Goal: Communication & Community: Ask a question

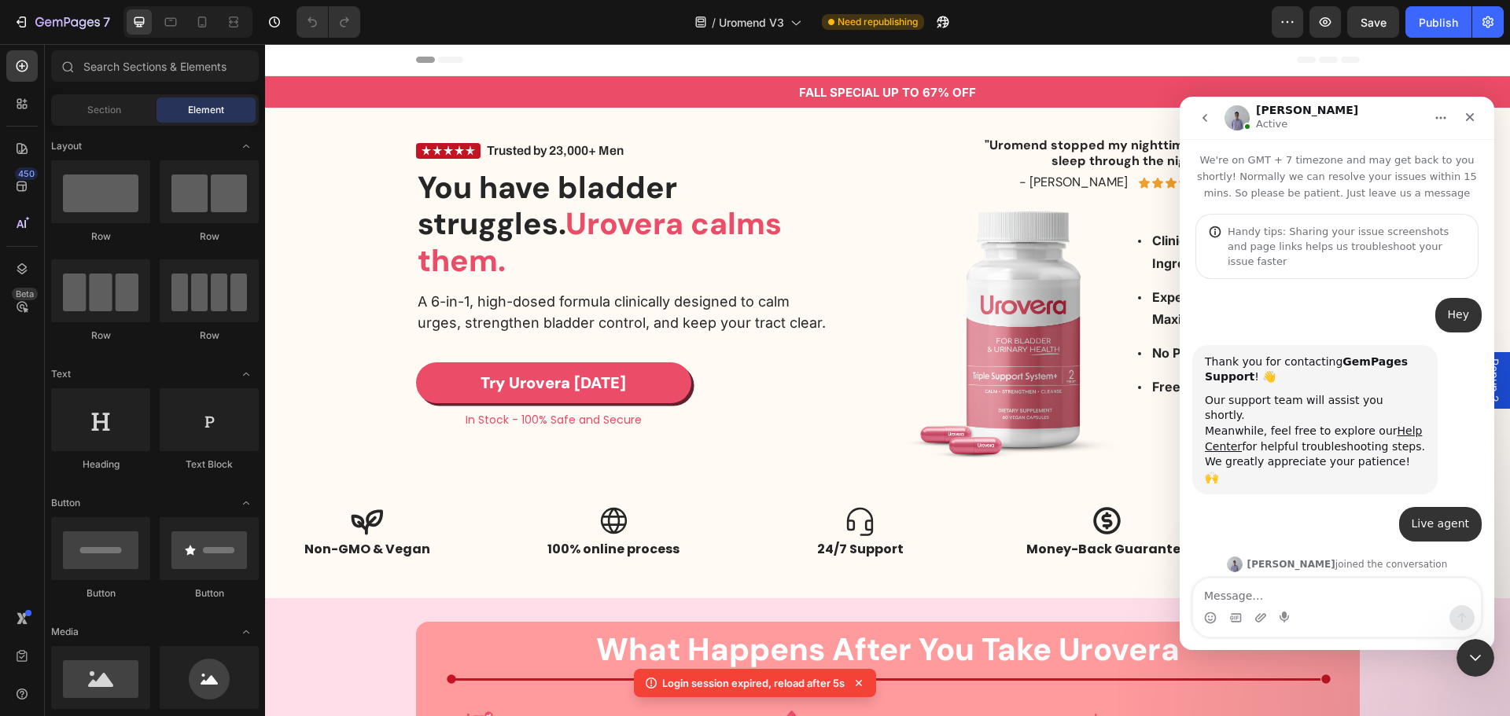
scroll to position [103, 0]
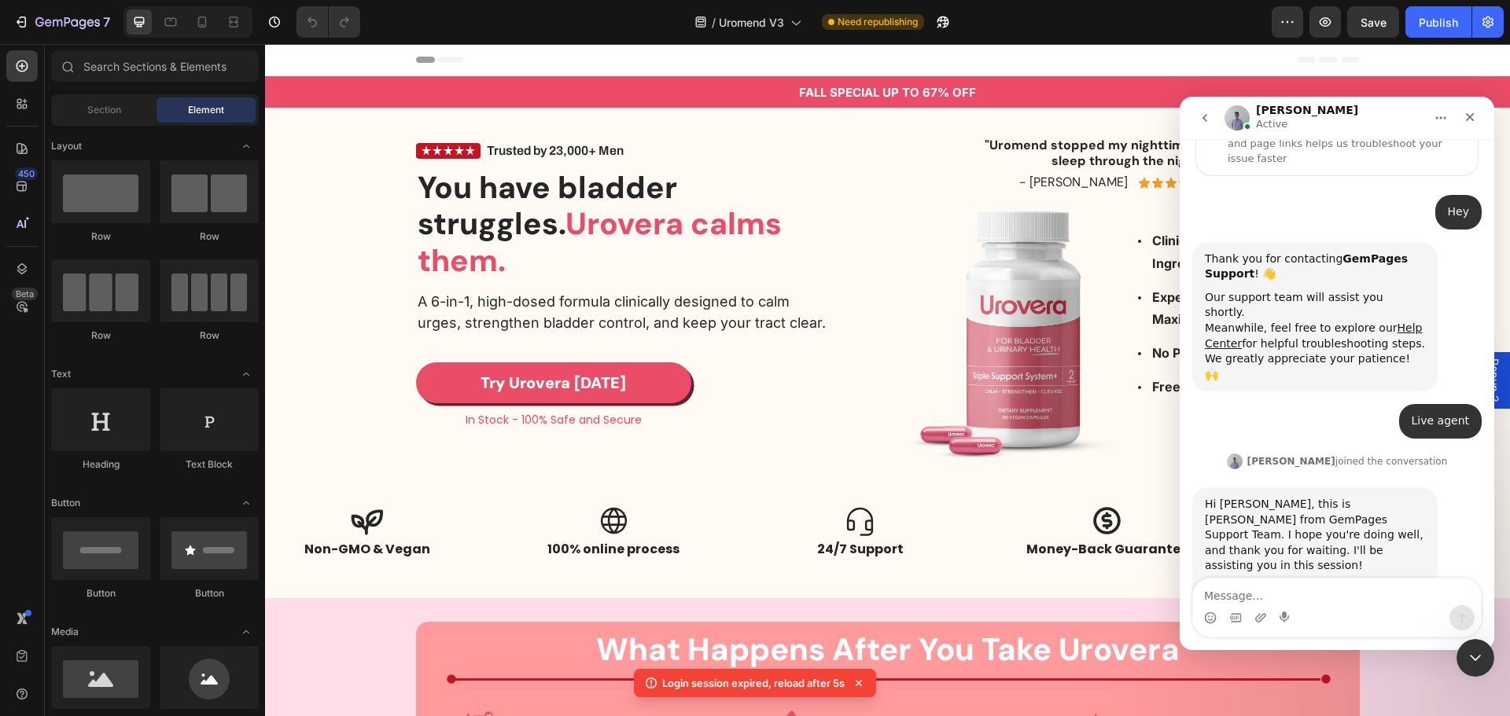
click at [1375, 598] on textarea "Message…" at bounding box center [1337, 592] width 288 height 27
type textarea "Hey"
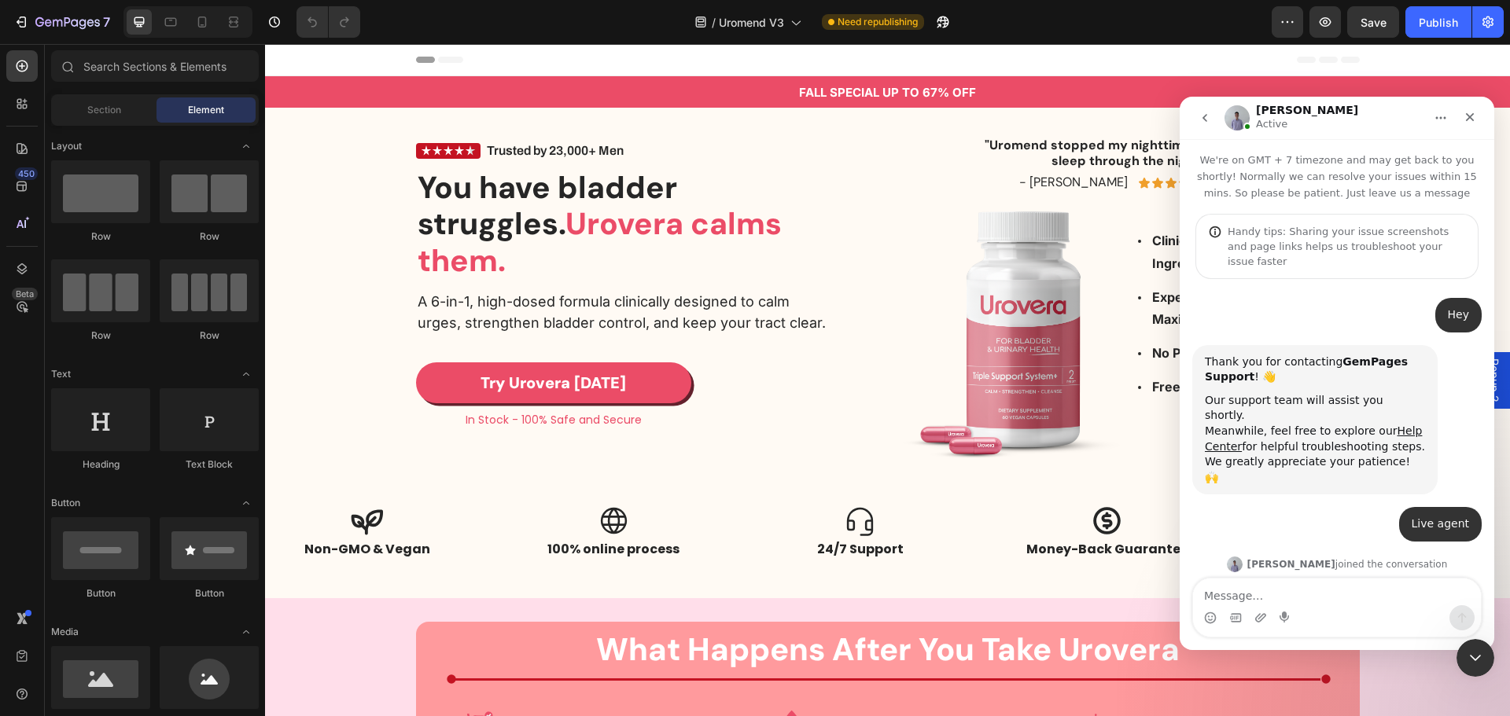
scroll to position [149, 0]
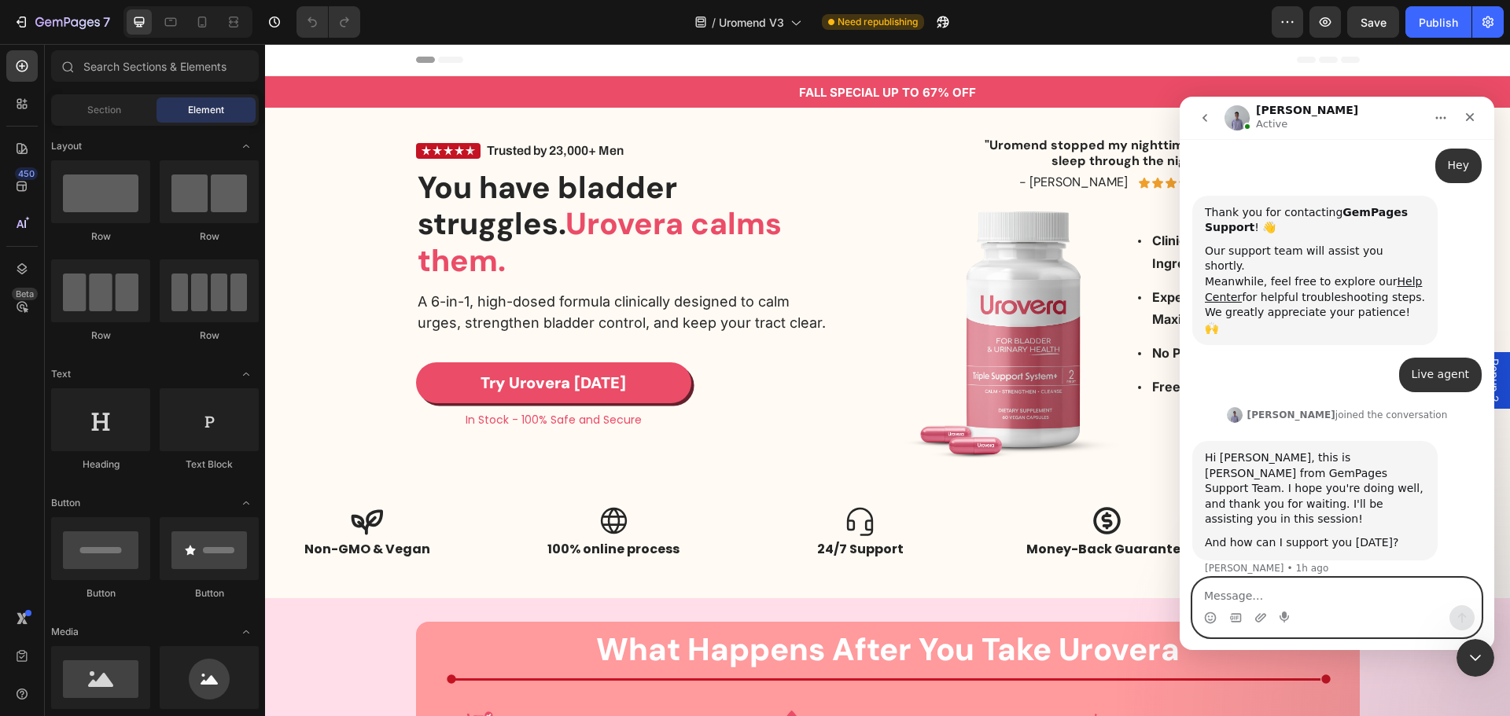
click at [1276, 589] on textarea "Message…" at bounding box center [1337, 592] width 288 height 27
paste textarea "[URL][DOMAIN_NAME]"
type textarea "[URL][DOMAIN_NAME]"
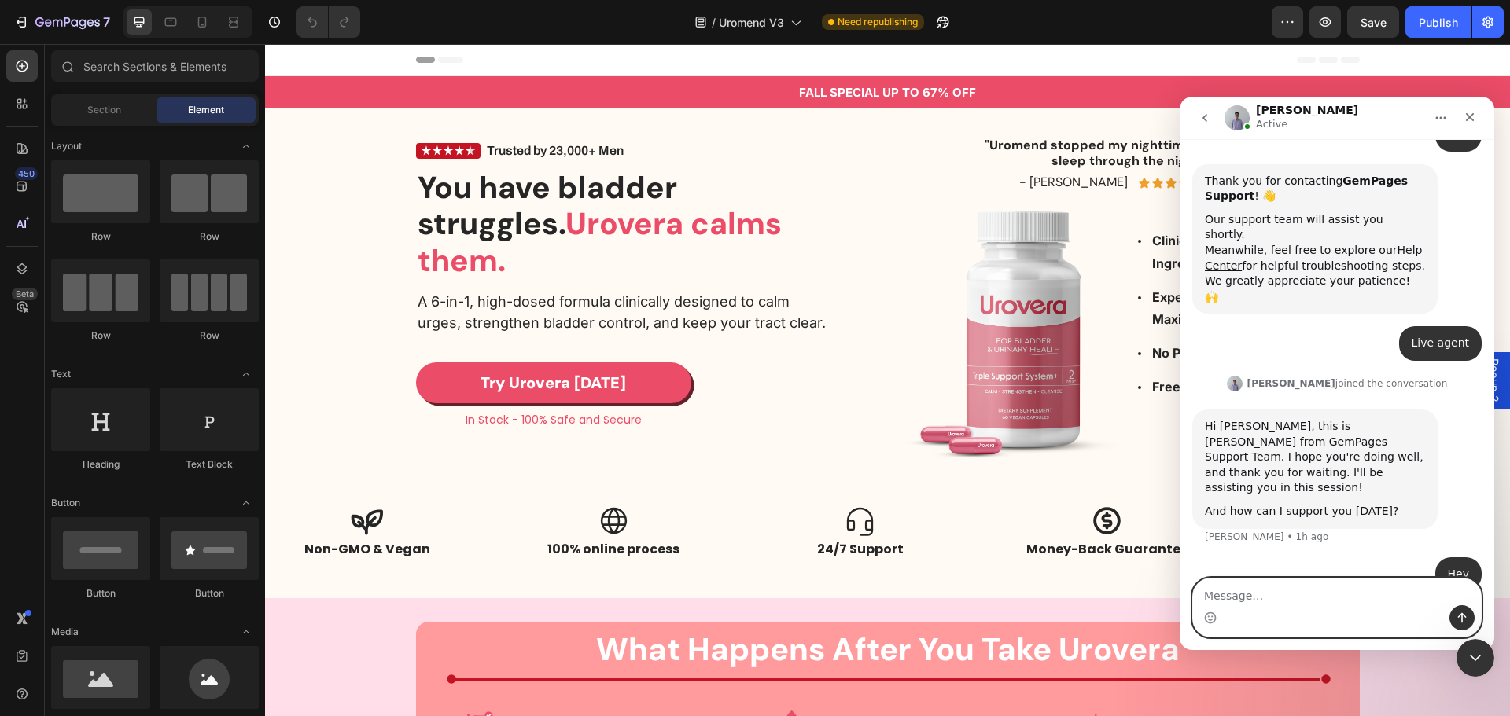
scroll to position [216, 0]
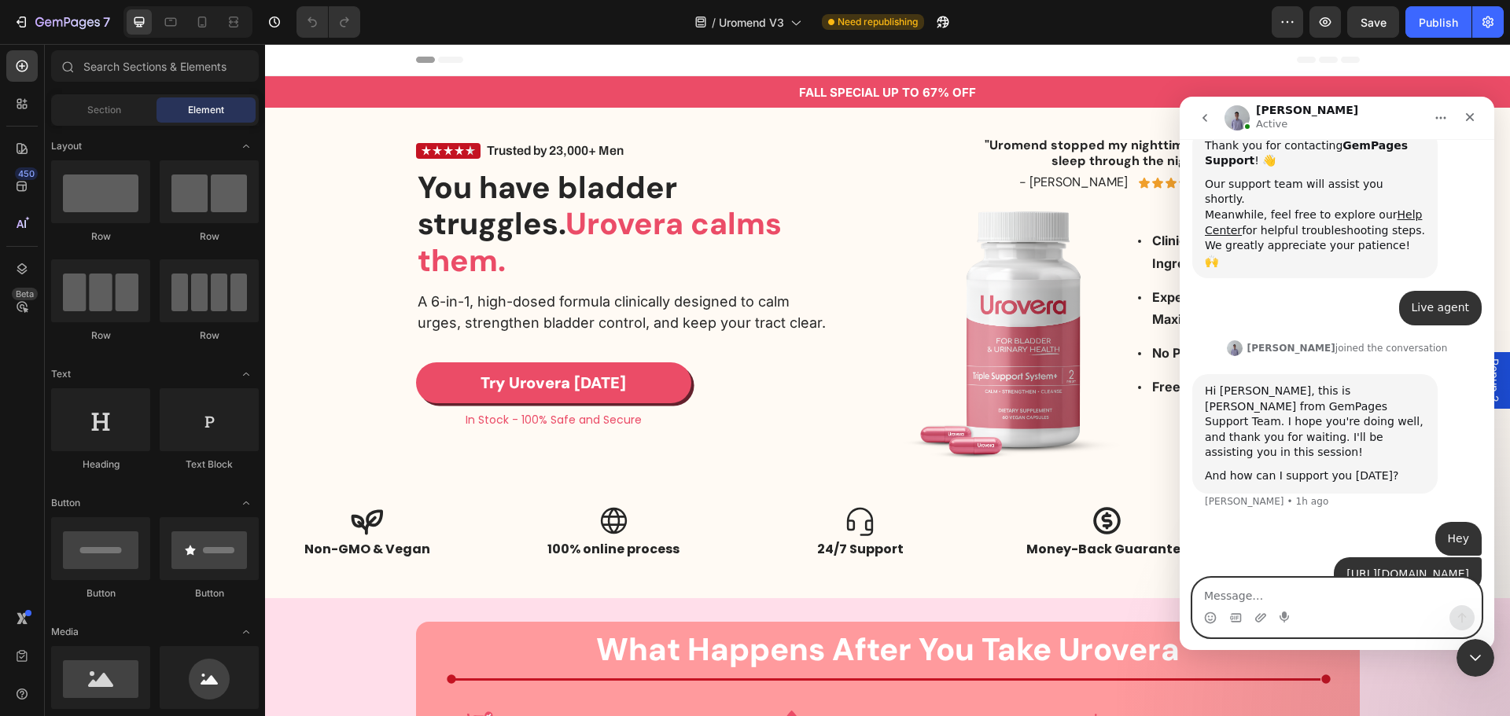
click at [1294, 586] on textarea "Message…" at bounding box center [1337, 592] width 288 height 27
paste textarea "[URL][DOMAIN_NAME]"
type textarea "[URL][DOMAIN_NAME]"
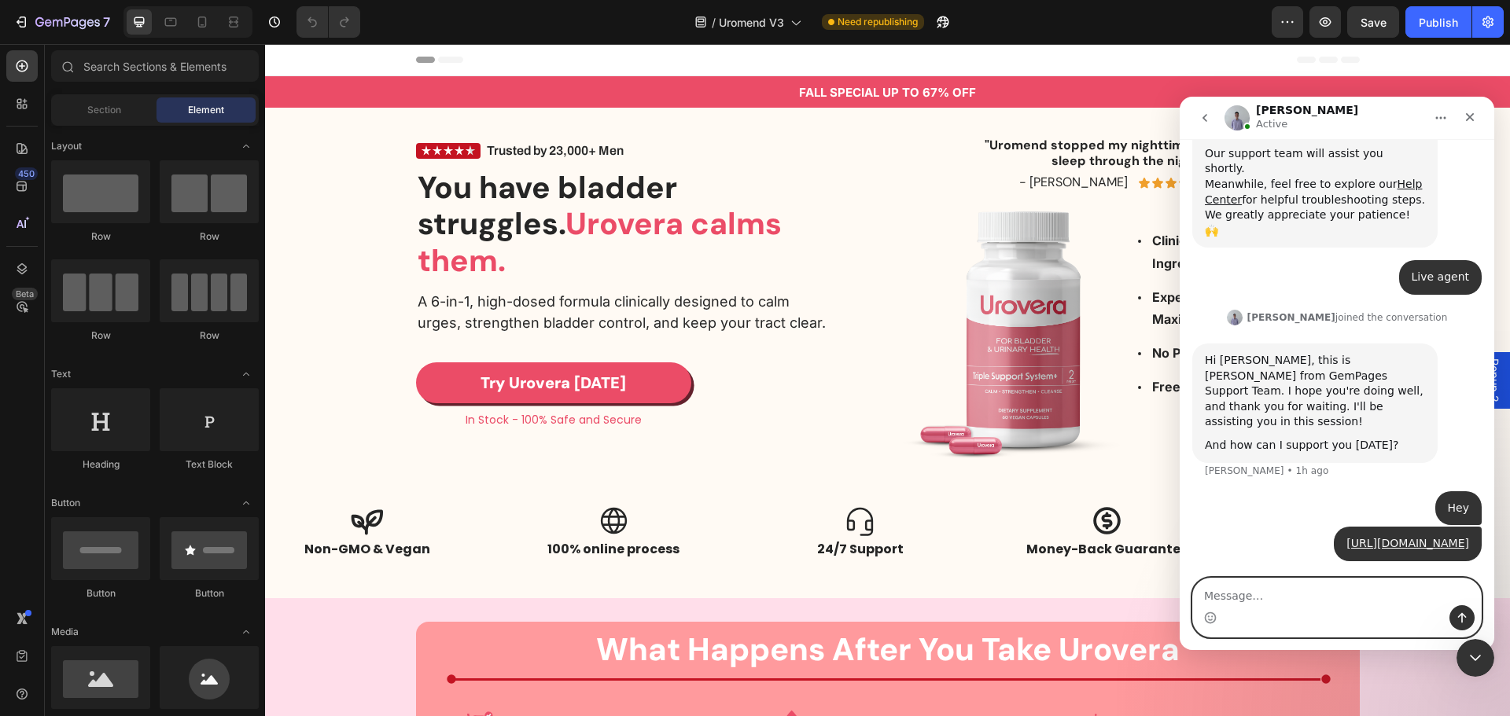
scroll to position [391, 0]
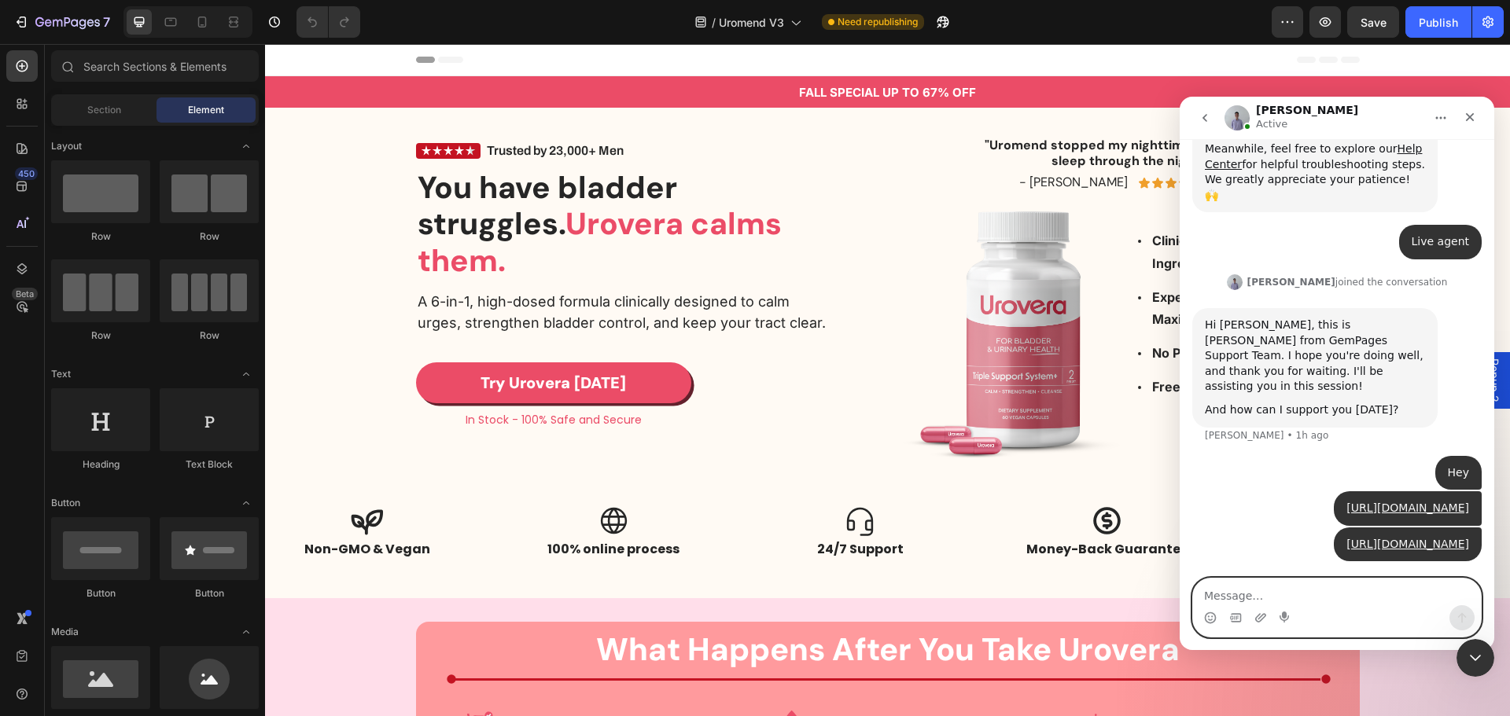
click at [1245, 597] on textarea "Message…" at bounding box center [1337, 592] width 288 height 27
paste textarea "[URL][DOMAIN_NAME][DOMAIN_NAME][DOMAIN_NAME][DOMAIN_NAME][DOMAIN_NAME][DOMAIN_N…"
type textarea "[URL][DOMAIN_NAME][DOMAIN_NAME][DOMAIN_NAME][DOMAIN_NAME][DOMAIN_NAME][DOMAIN_N…"
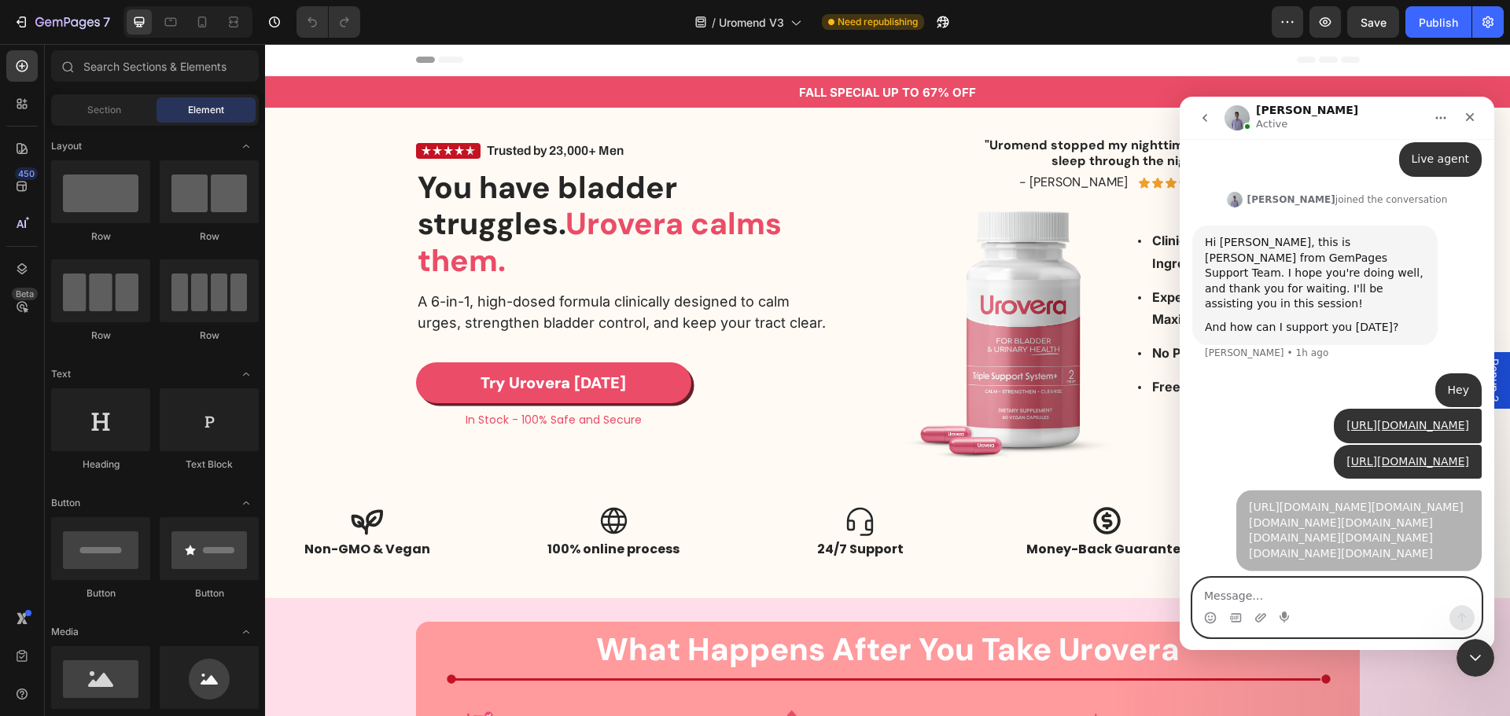
scroll to position [596, 0]
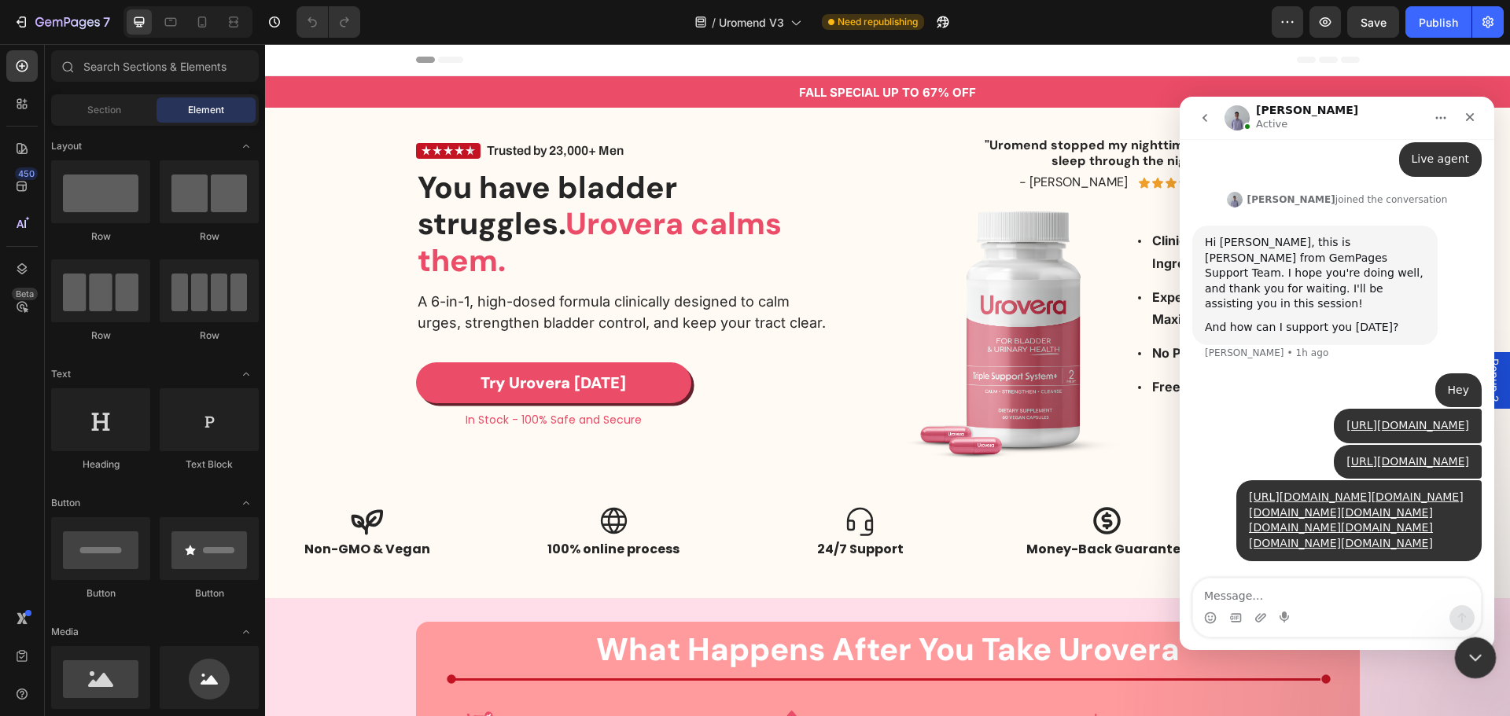
click at [1465, 657] on icon "Close Intercom Messenger" at bounding box center [1472, 655] width 19 height 19
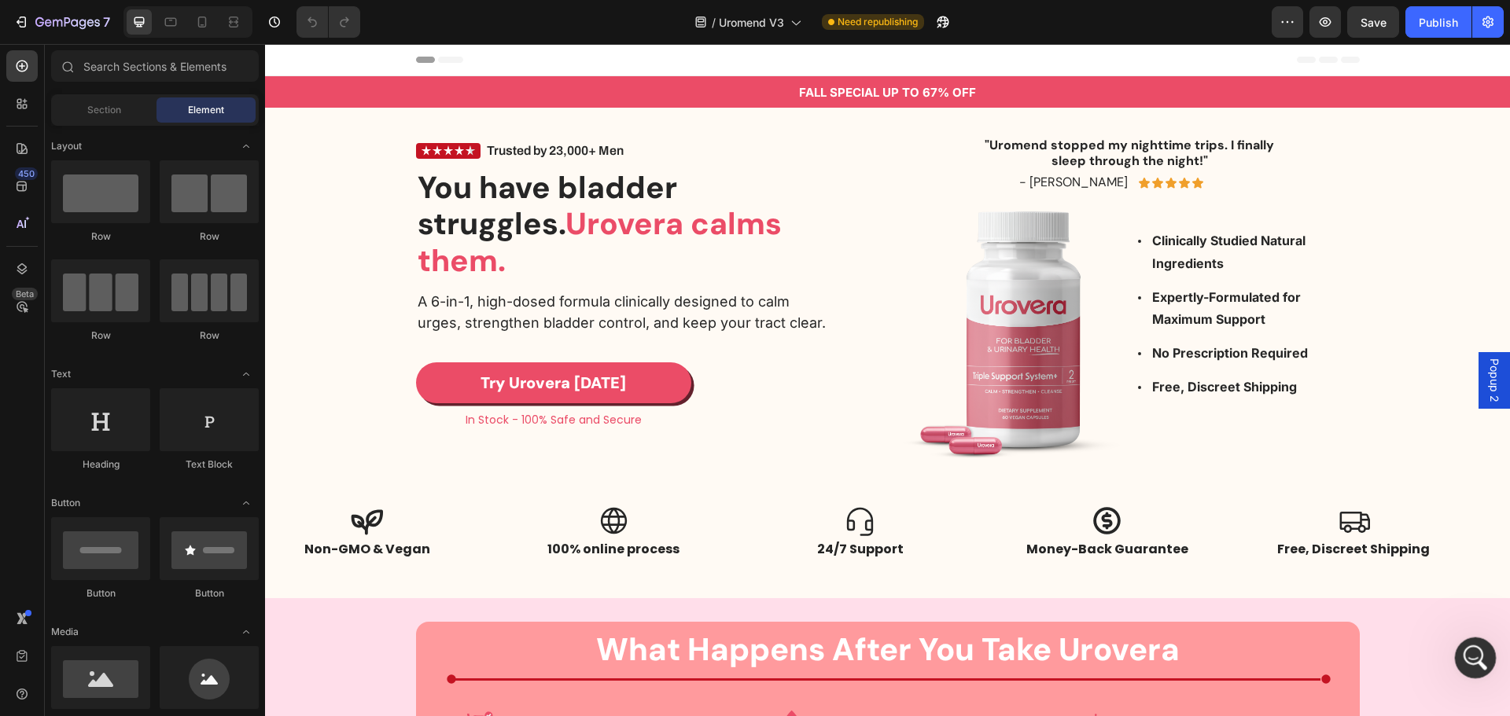
click at [1465, 657] on icon "Open Intercom Messenger" at bounding box center [1473, 656] width 26 height 26
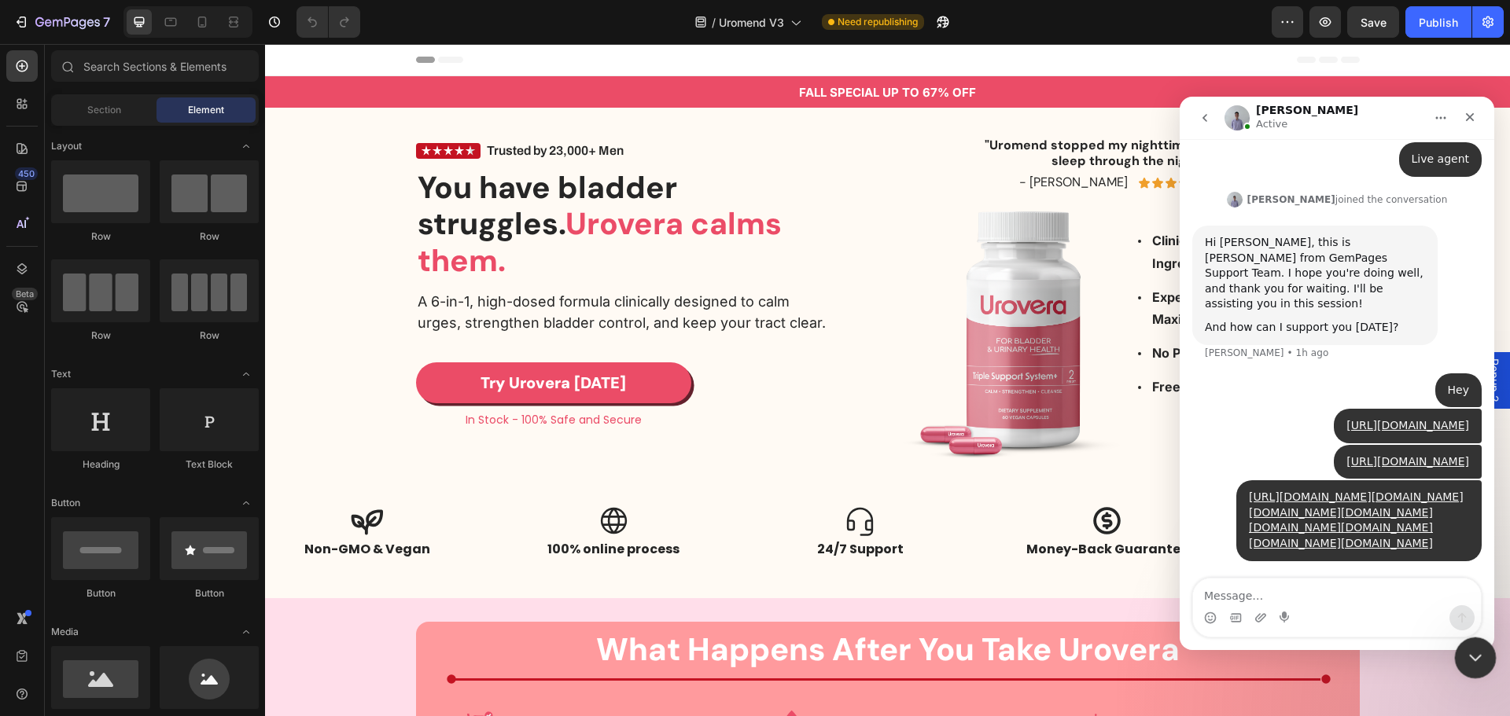
drag, startPoint x: 2921, startPoint y: 1276, endPoint x: 1458, endPoint y: 664, distance: 1586.1
click at [1474, 657] on icon "Close Intercom Messenger" at bounding box center [1472, 656] width 11 height 6
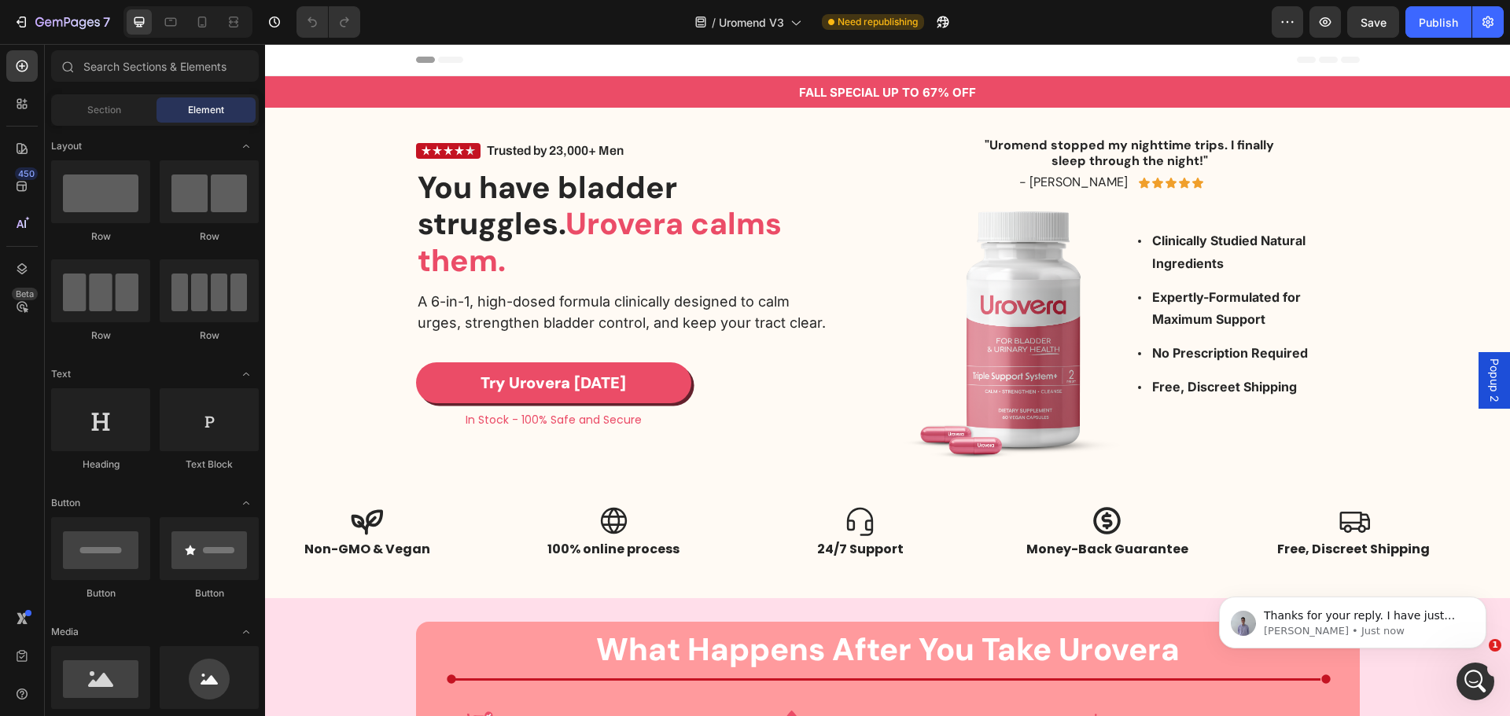
scroll to position [759, 0]
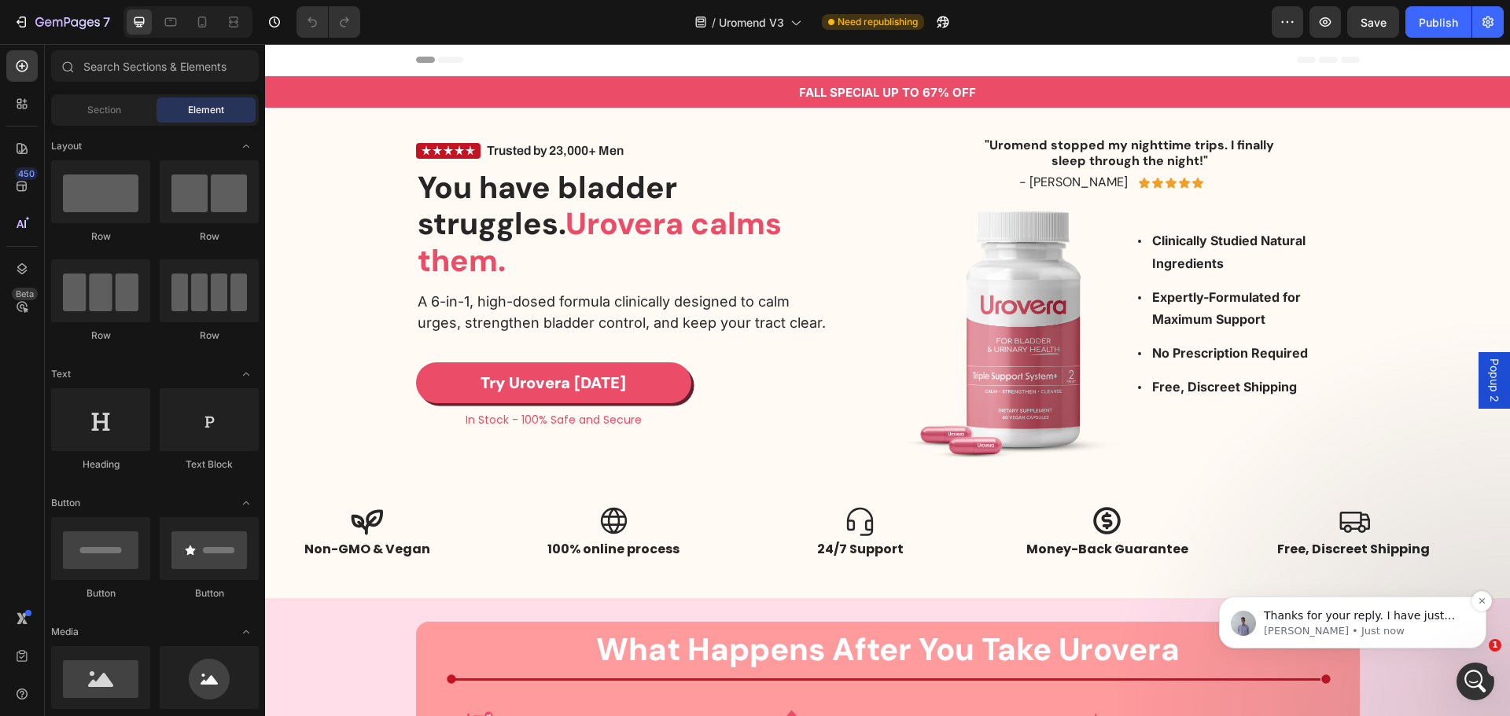
click at [1361, 633] on p "[PERSON_NAME] • Just now" at bounding box center [1365, 631] width 203 height 14
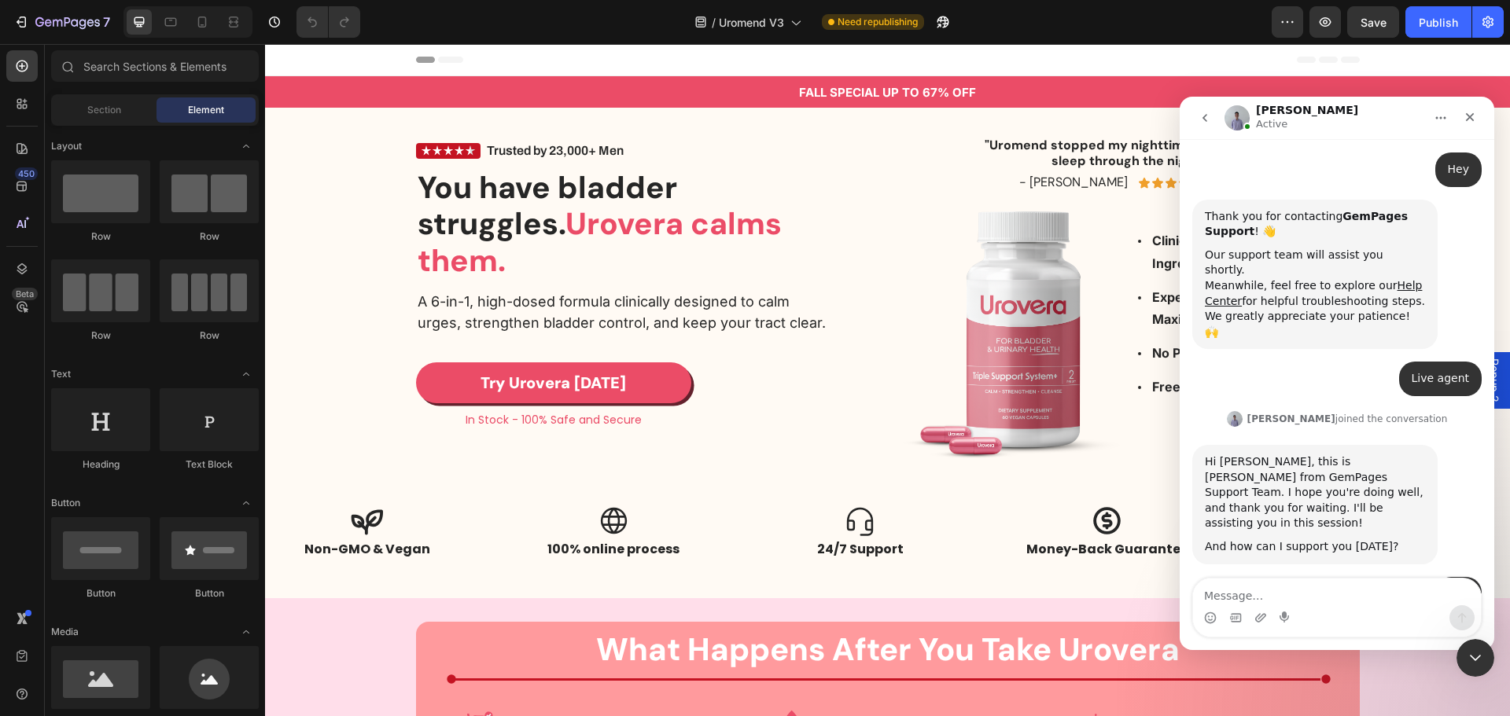
scroll to position [785, 0]
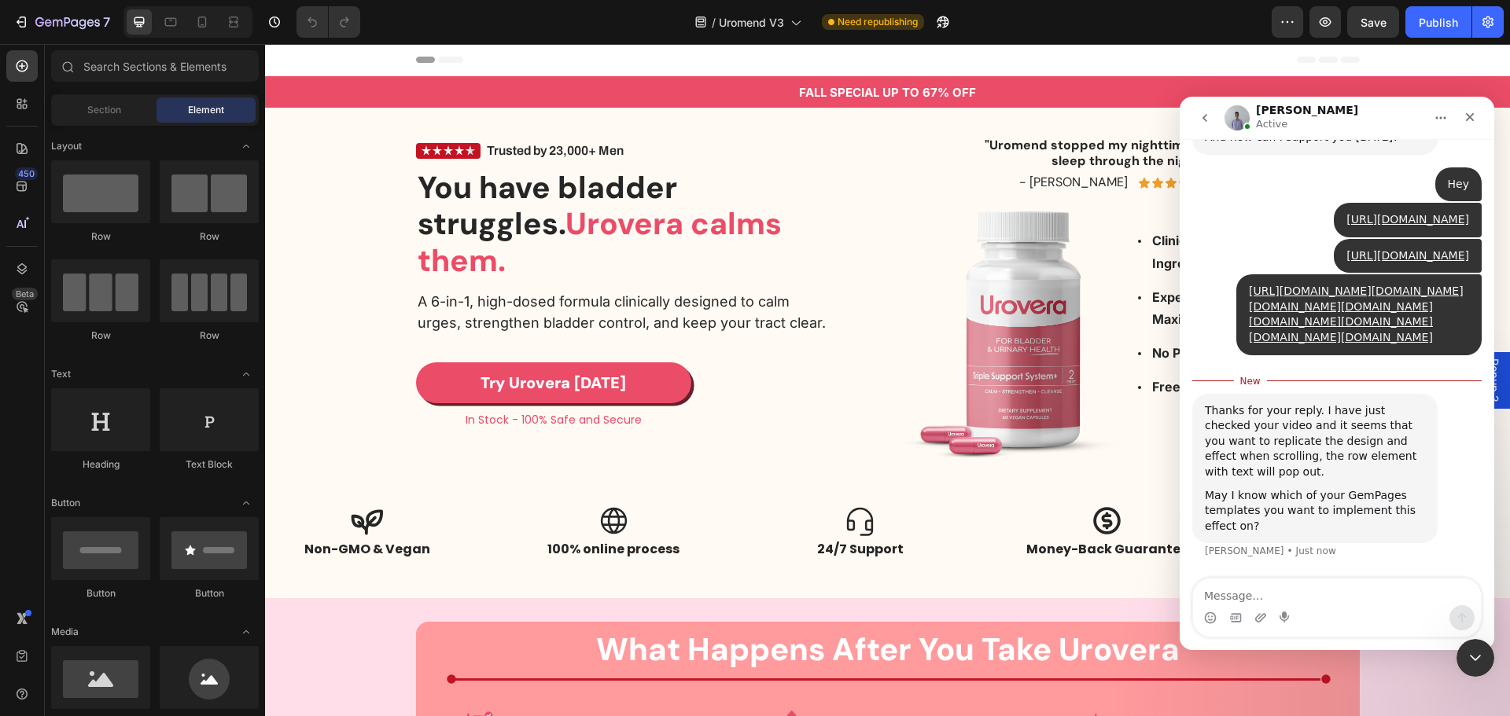
click at [79, 38] on div "7 Version history / Uromend V3 Need republishing Preview Save Publish" at bounding box center [755, 22] width 1510 height 45
click at [67, 22] on icon "button" at bounding box center [67, 21] width 6 height 9
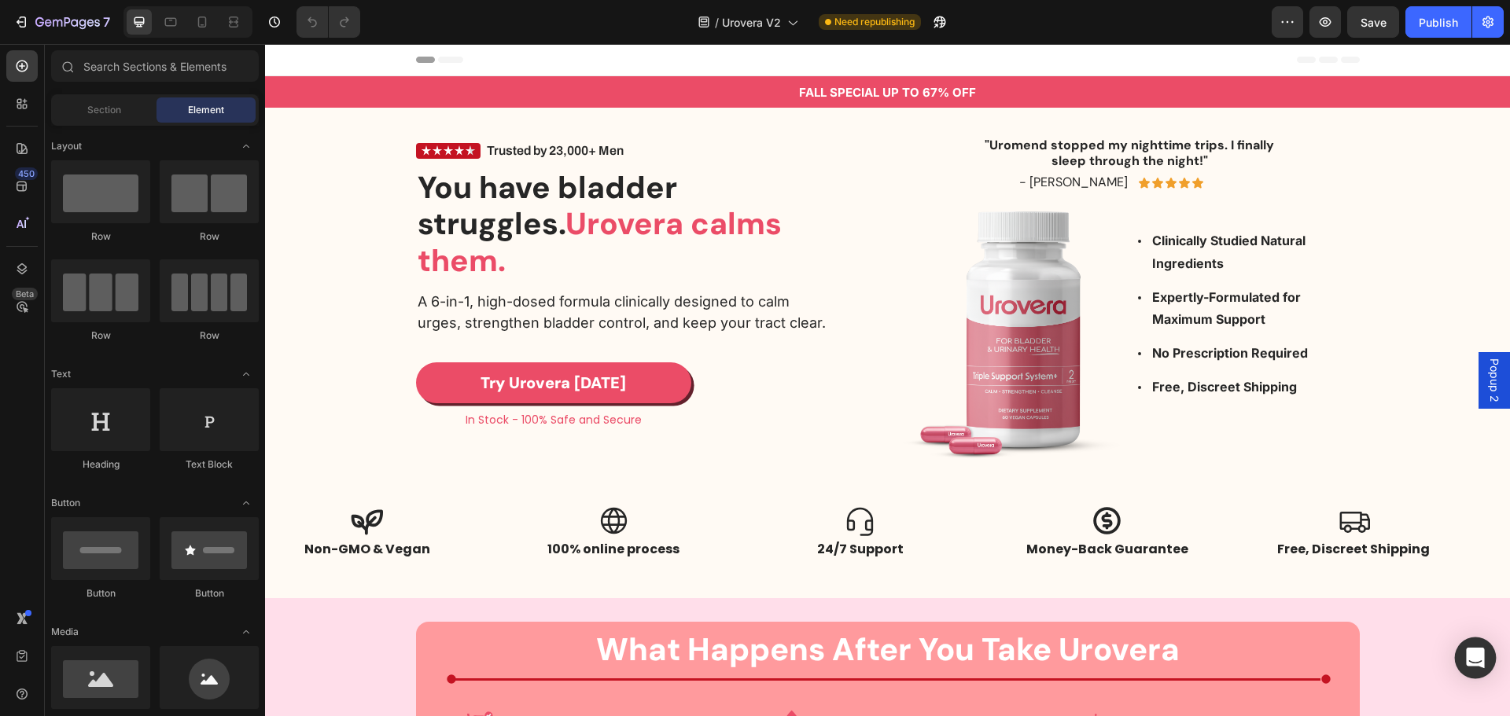
click at [1471, 657] on icon "Open Intercom Messenger" at bounding box center [1475, 658] width 18 height 20
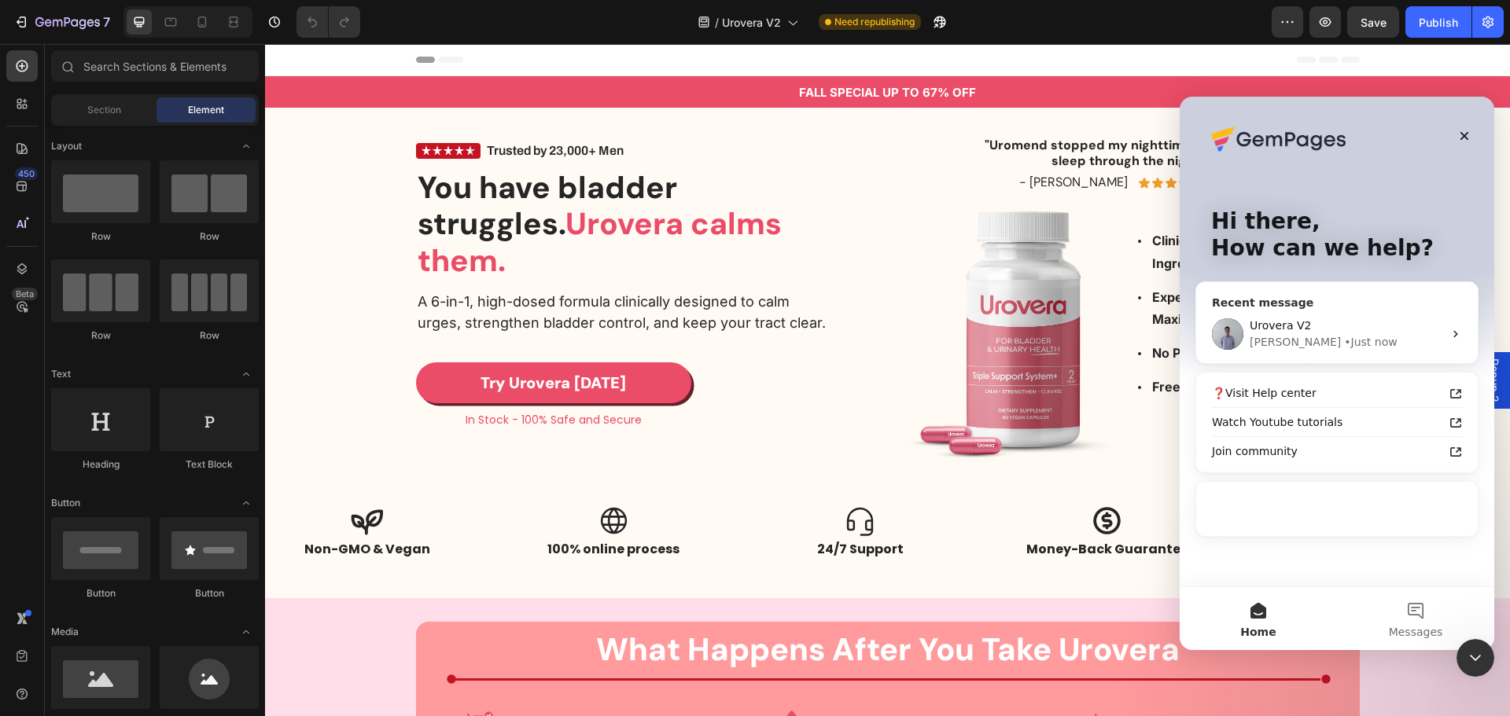
click at [1297, 319] on span "Urovera V2" at bounding box center [1279, 325] width 61 height 13
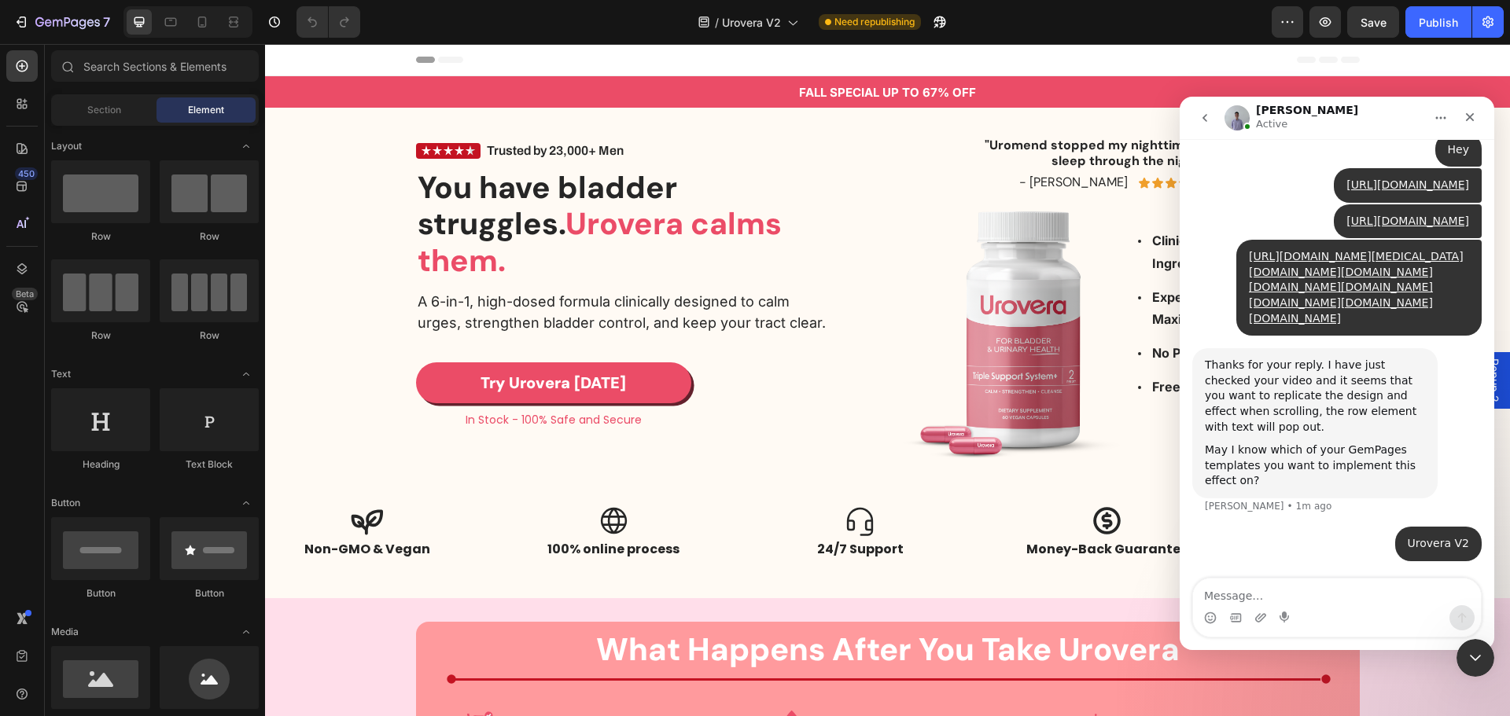
scroll to position [806, 0]
type textarea "please"
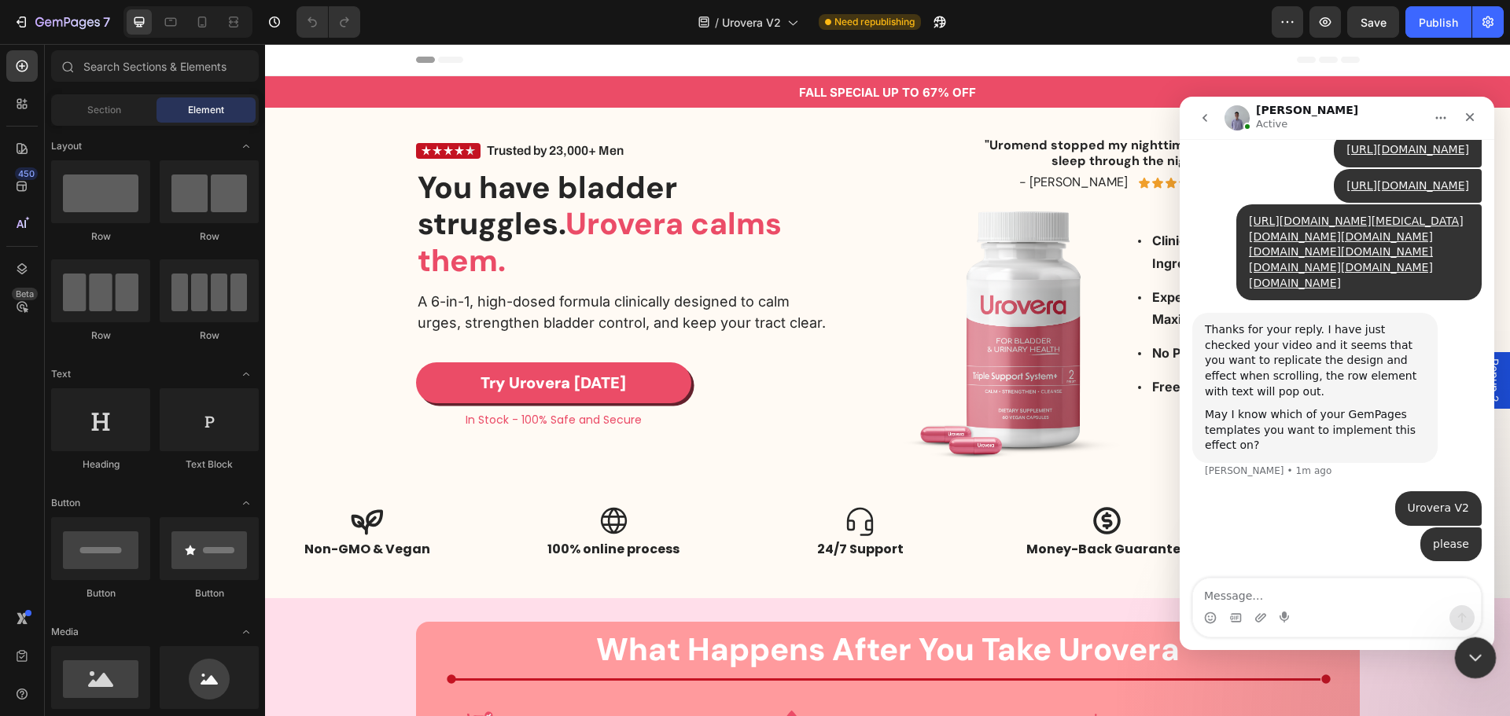
click at [1466, 663] on icon "Close Intercom Messenger" at bounding box center [1472, 655] width 19 height 19
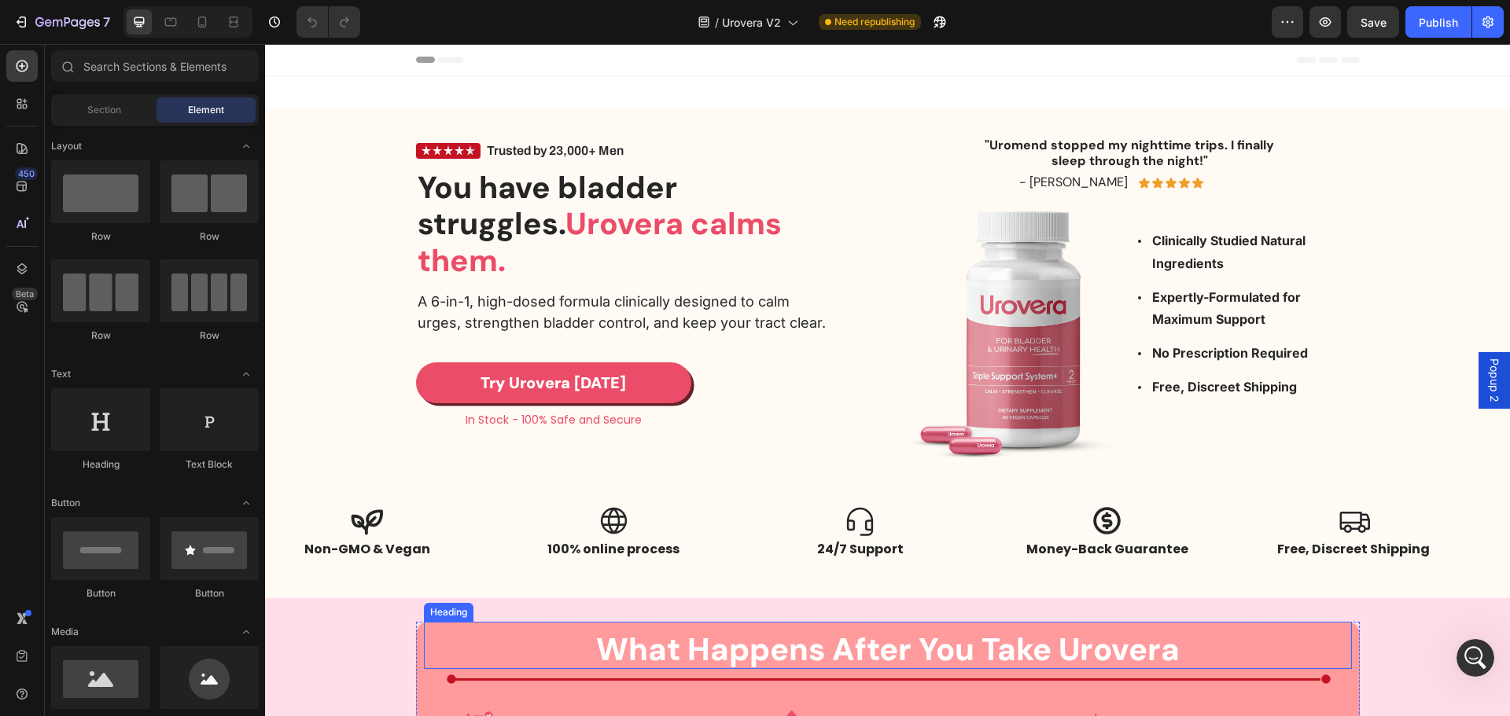
scroll to position [315, 0]
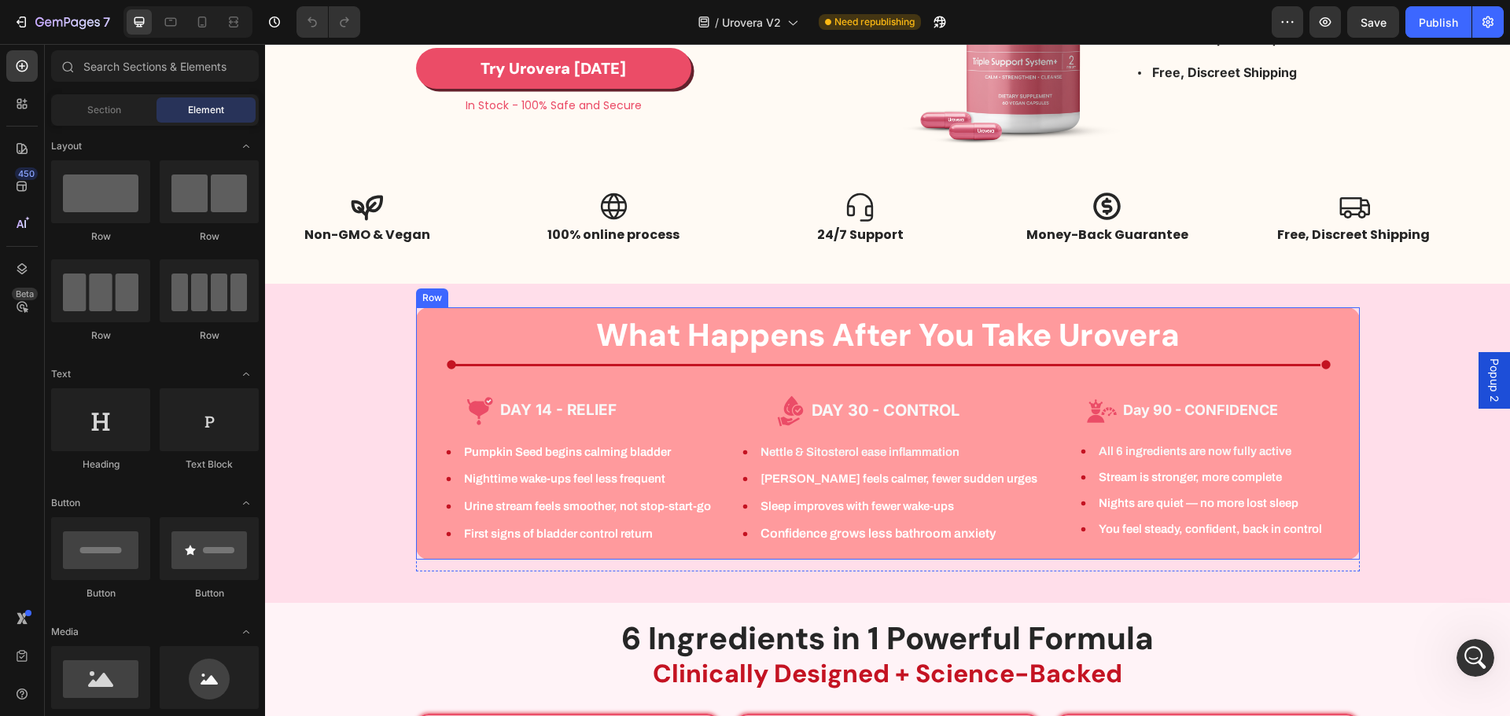
click at [359, 403] on div "What Happens After You Take Urovera Heading Icon Title Line Icon Row Row DAY 14…" at bounding box center [887, 439] width 1221 height 264
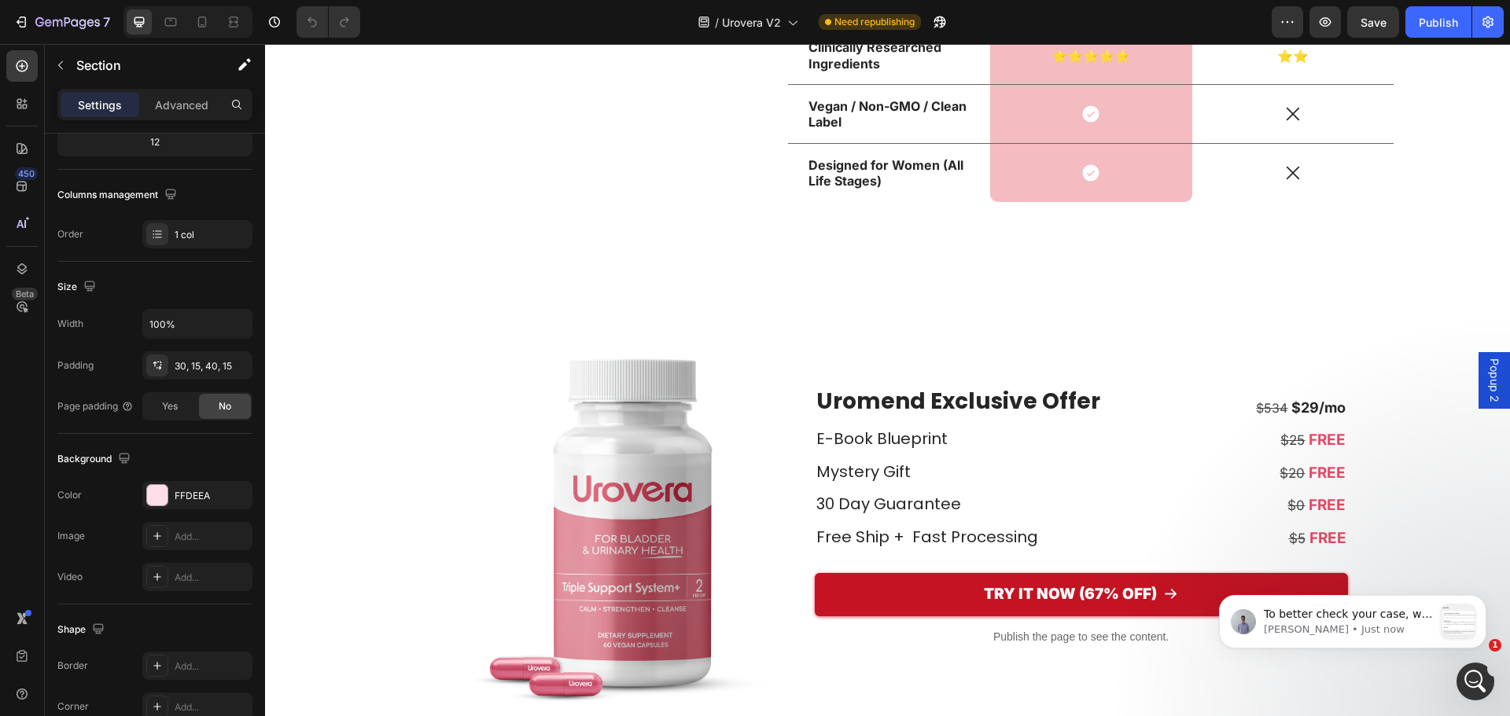
scroll to position [1133, 0]
click at [1288, 619] on span "To better check your case, we would like to have temporary access to your store…" at bounding box center [1348, 715] width 168 height 215
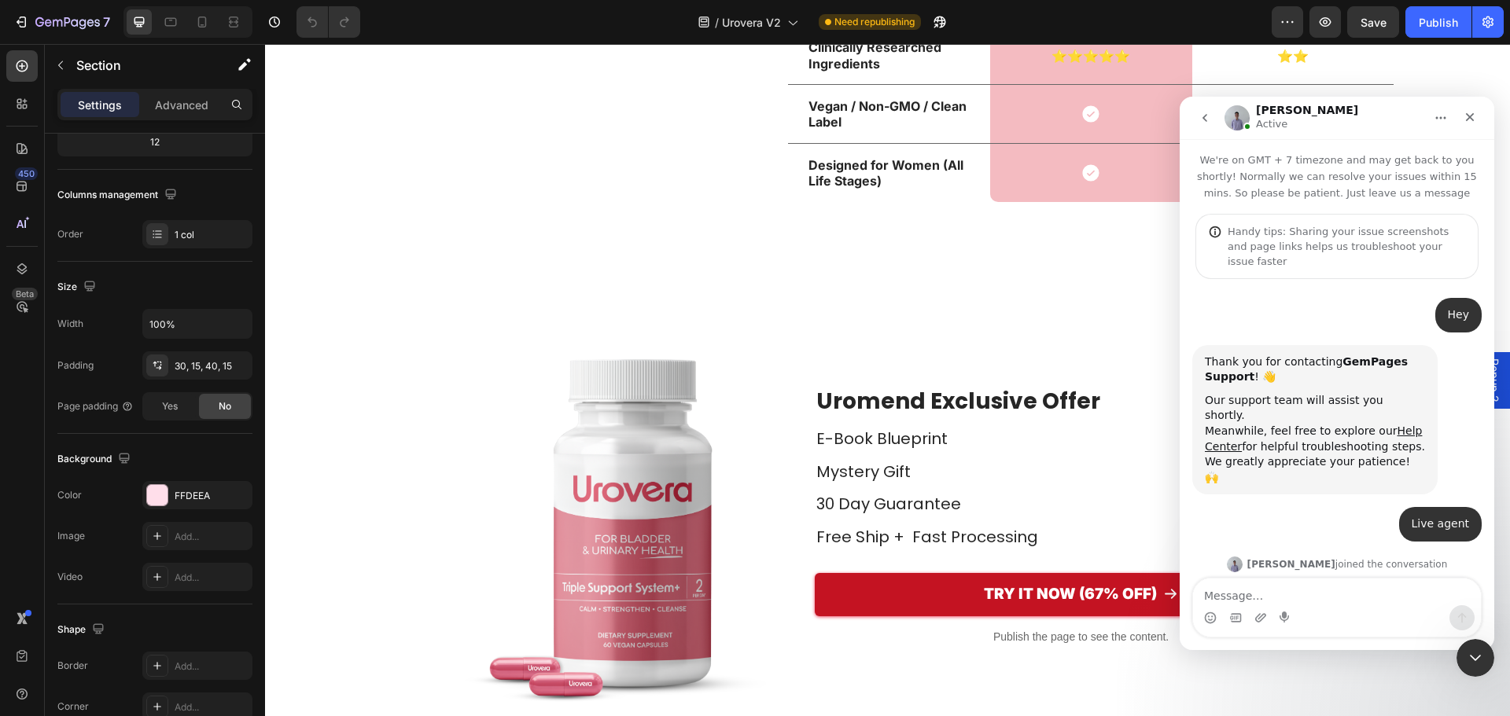
scroll to position [2, 0]
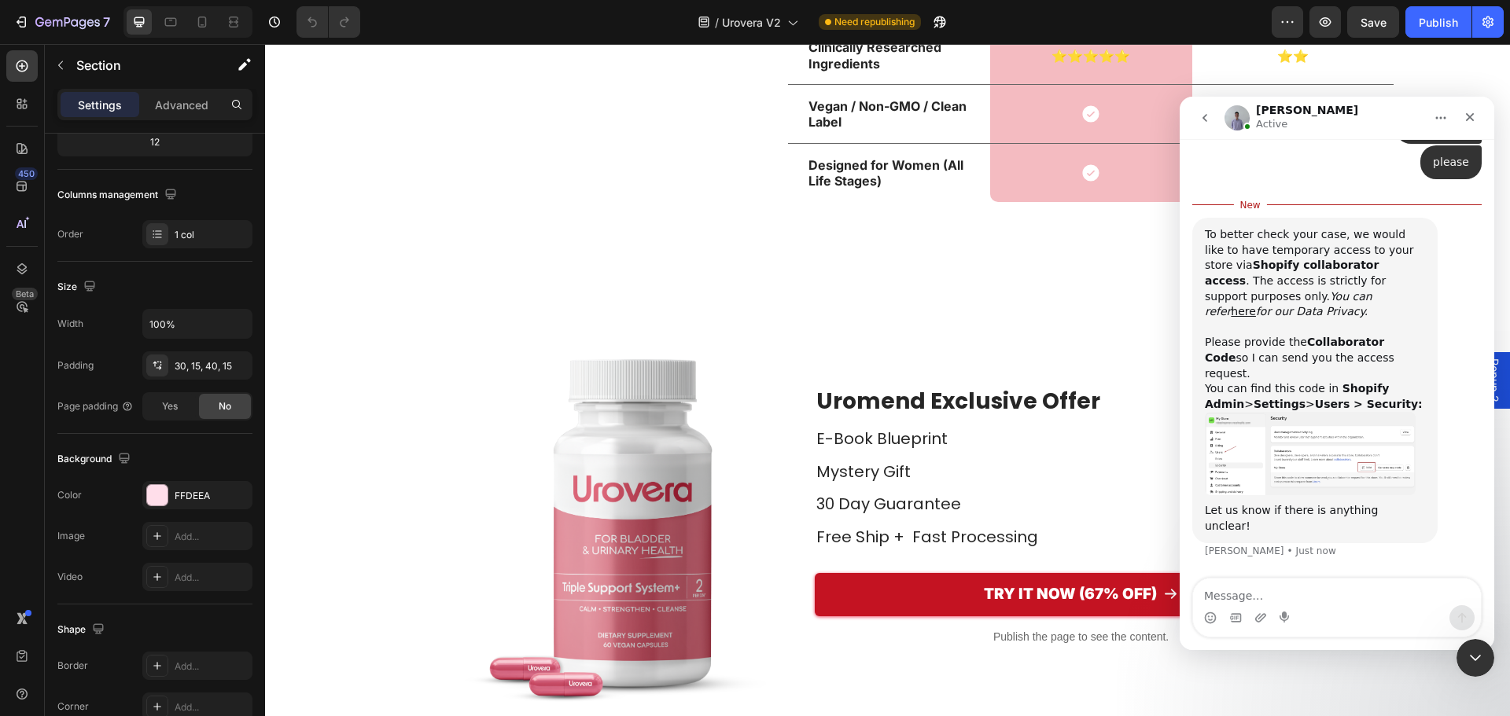
click at [1277, 470] on img "Brad says…" at bounding box center [1310, 453] width 211 height 83
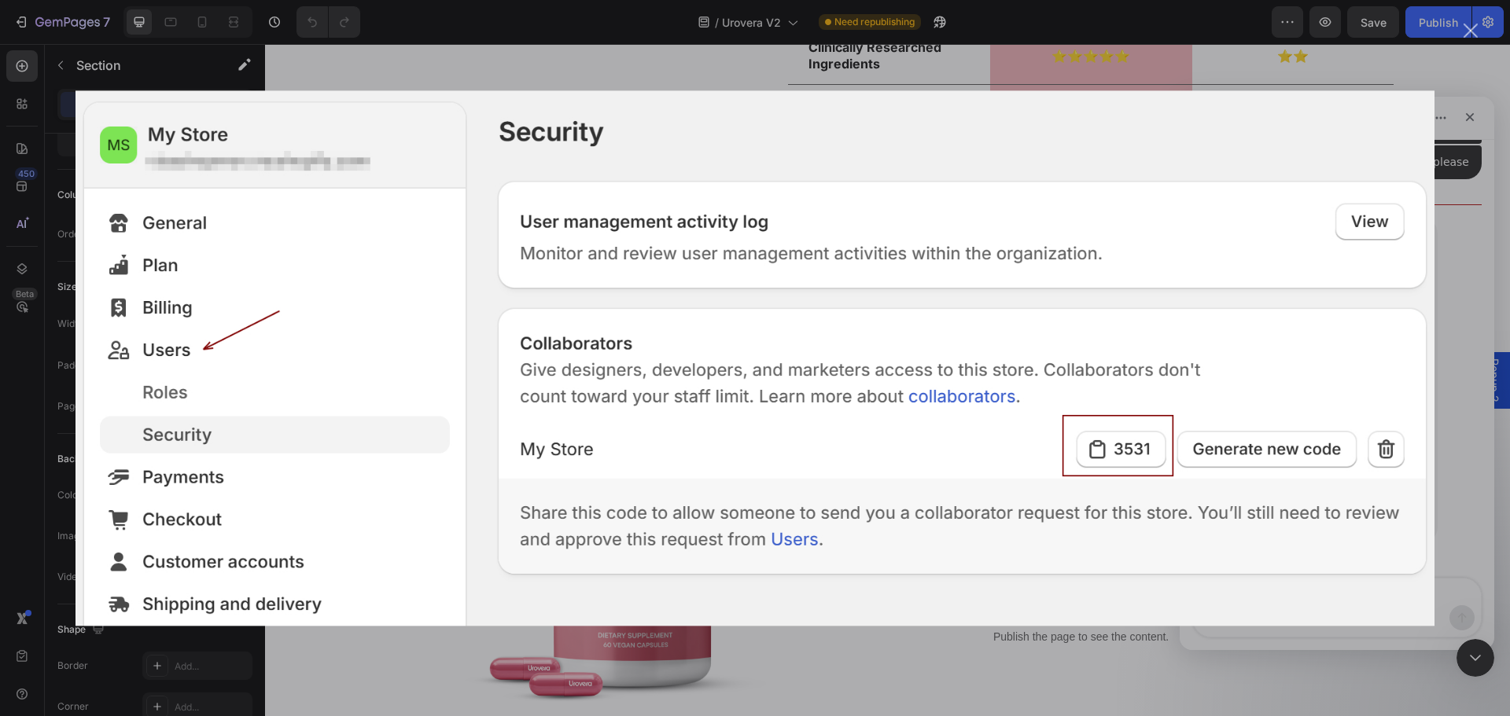
click at [1444, 455] on div "Intercom messenger" at bounding box center [755, 358] width 1510 height 716
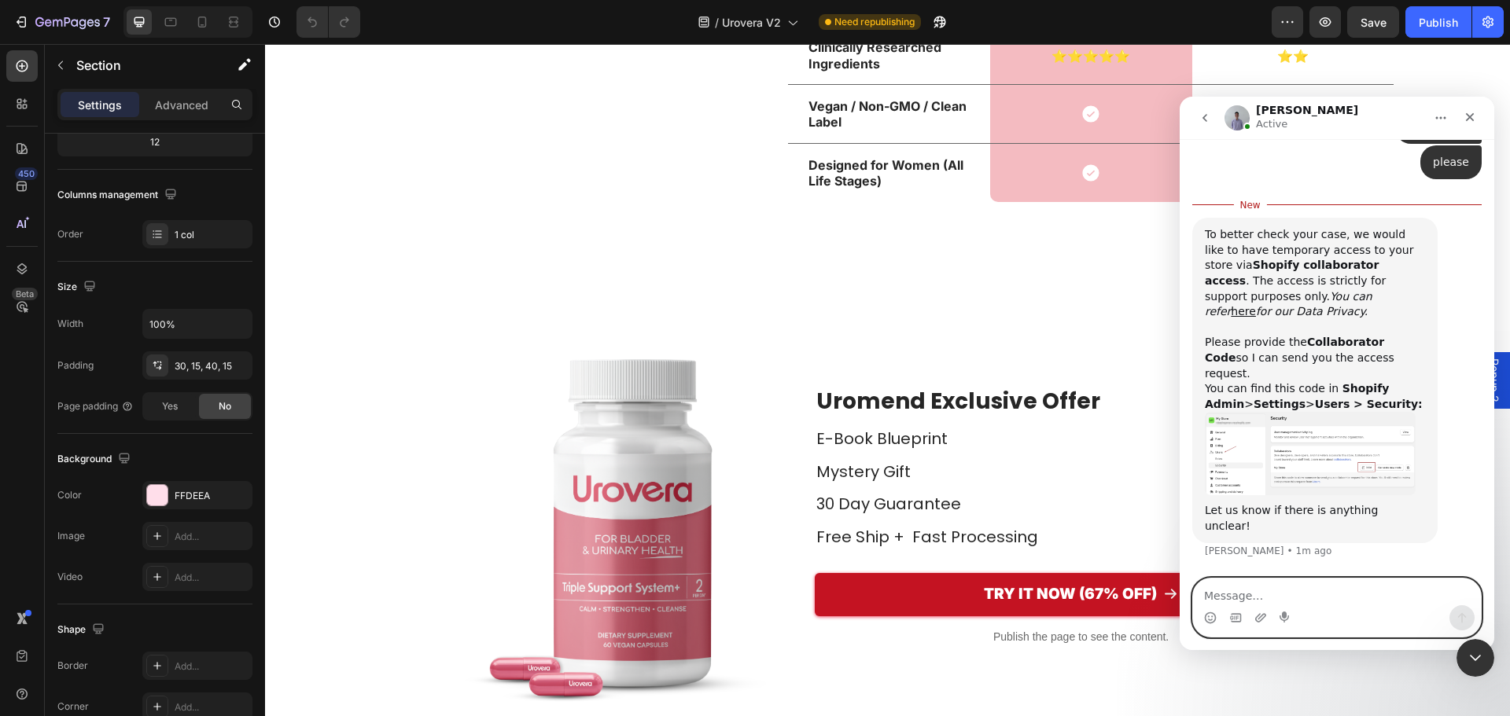
click at [1297, 598] on textarea "Message…" at bounding box center [1337, 592] width 288 height 27
paste textarea "3844"
type textarea "3844"
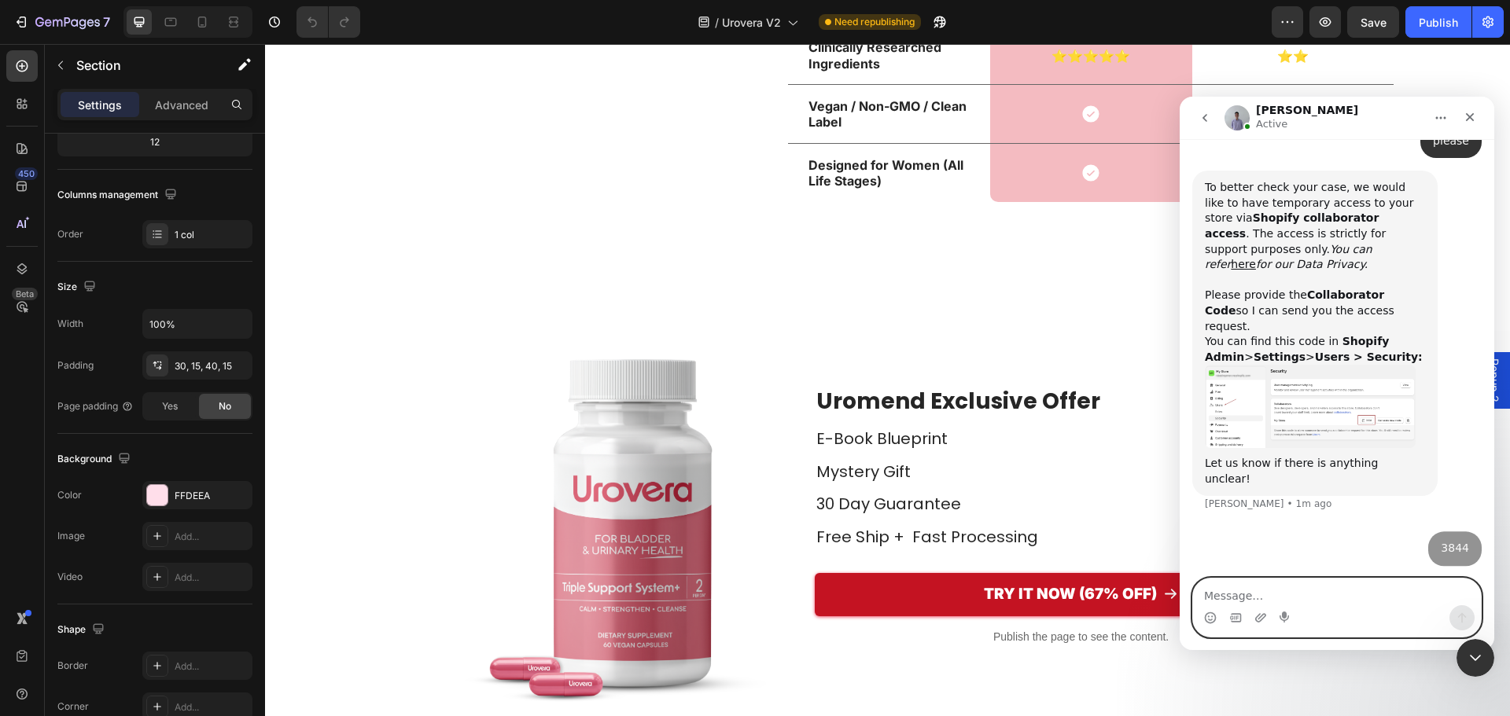
scroll to position [1180, 0]
click at [1352, 603] on textarea "Message…" at bounding box center [1337, 592] width 288 height 27
type textarea "did u get it?"
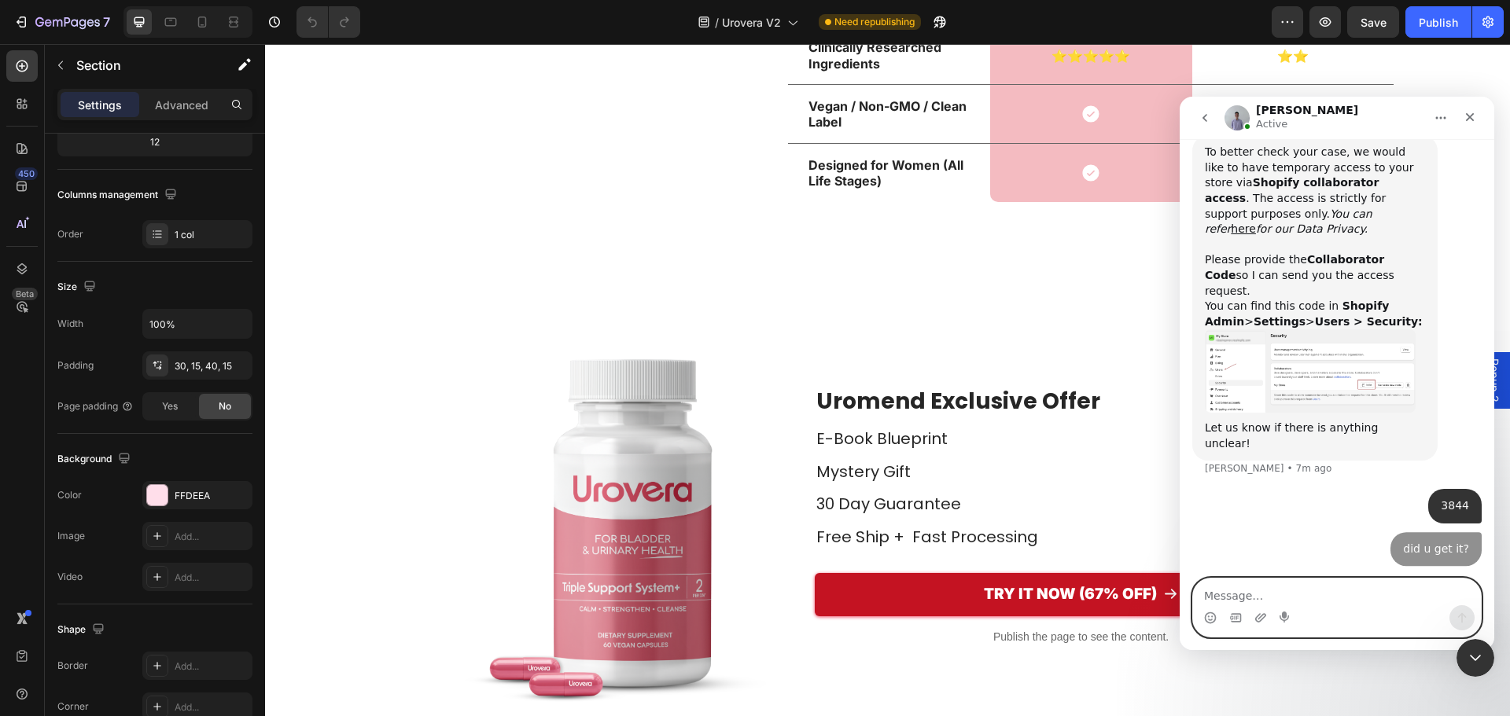
scroll to position [1216, 0]
type textarea "d"
type textarea "send*"
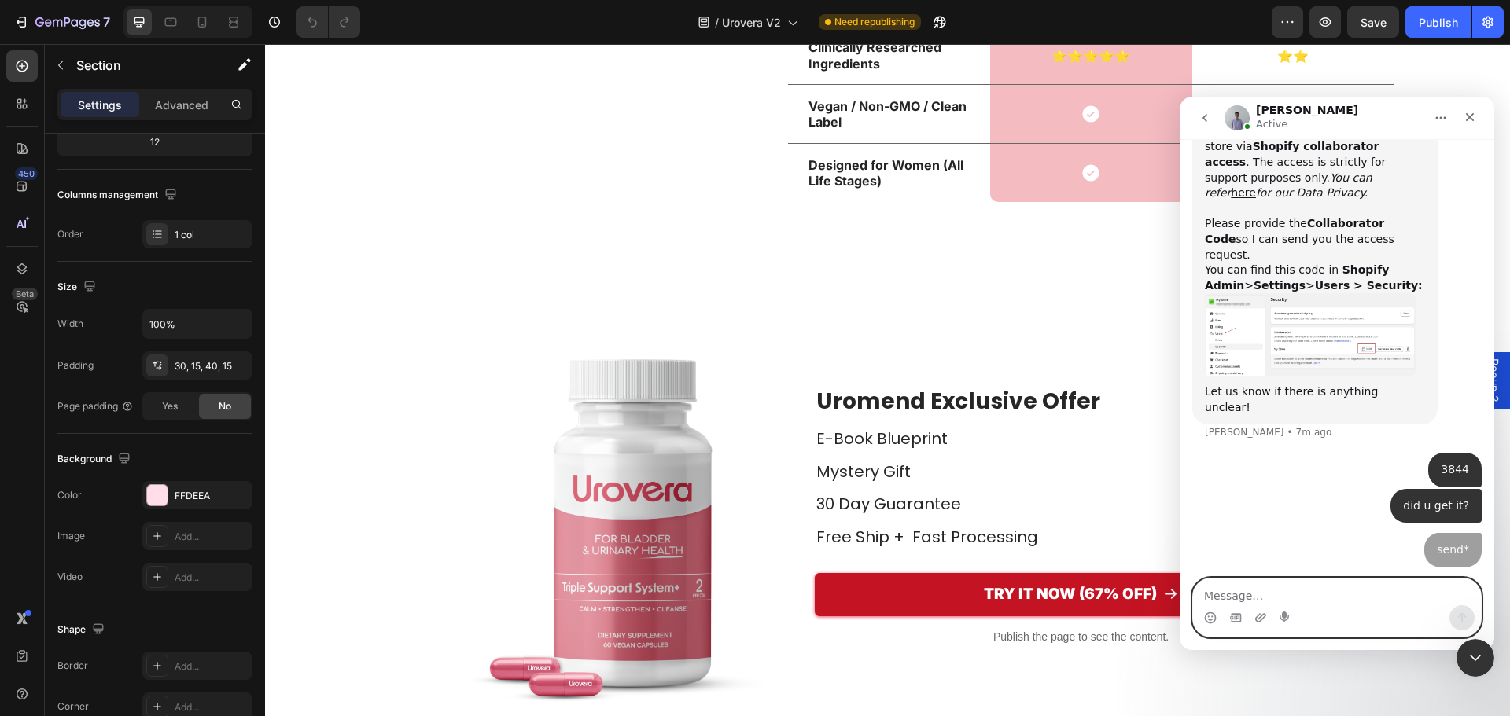
scroll to position [1252, 0]
